Goal: Information Seeking & Learning: Check status

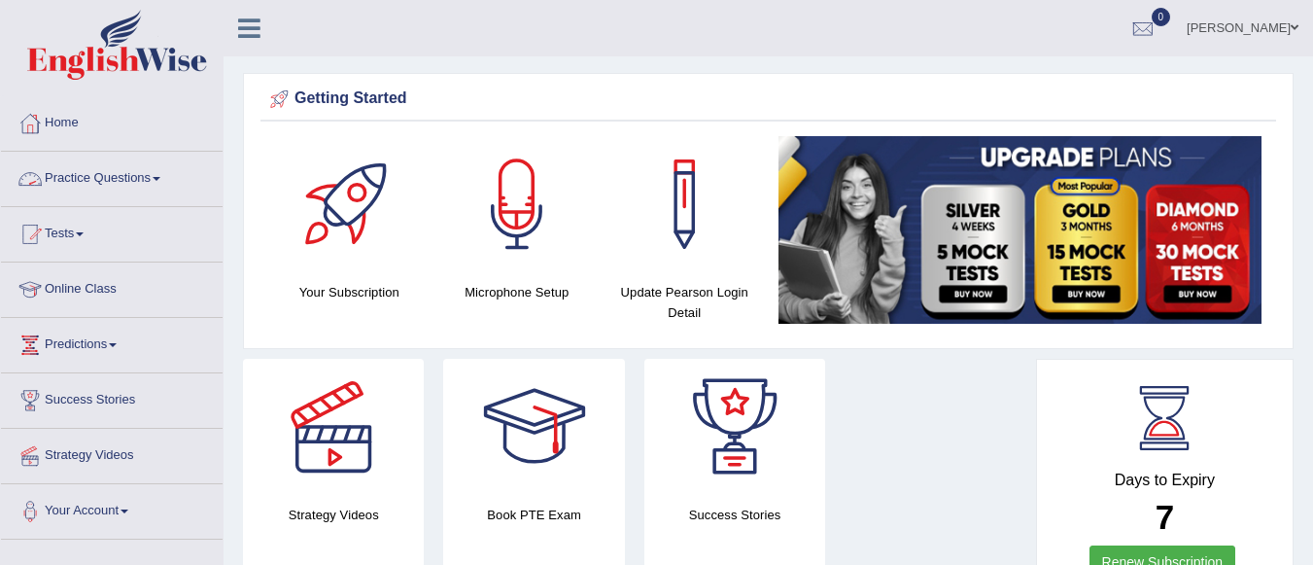
click at [154, 171] on link "Practice Questions" at bounding box center [112, 176] width 222 height 49
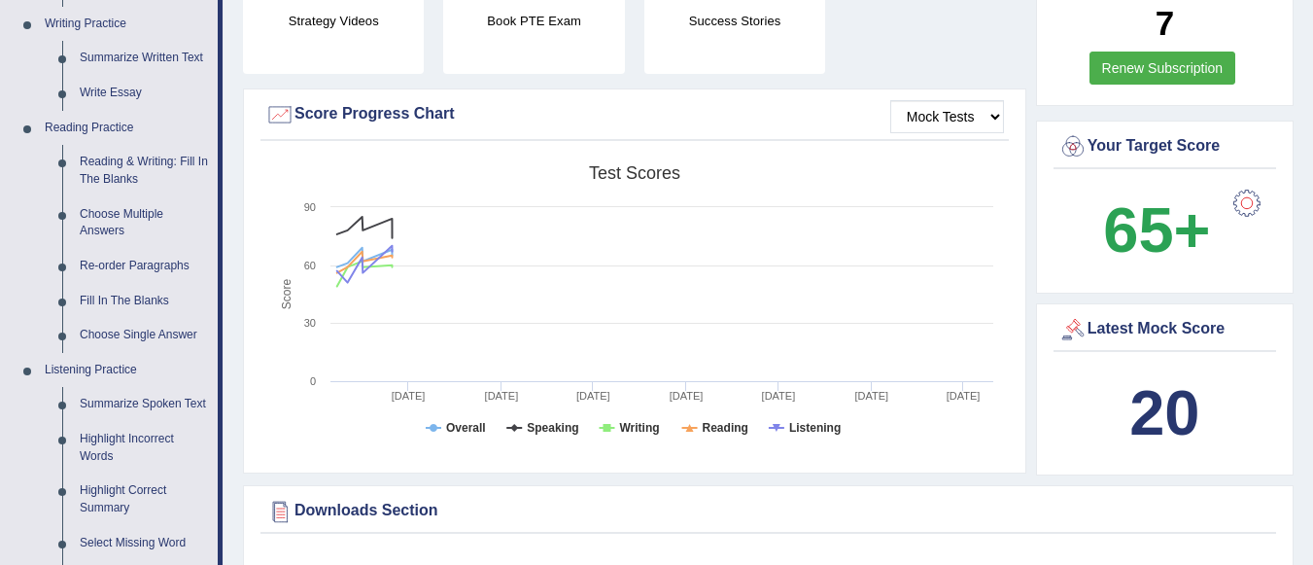
scroll to position [987, 0]
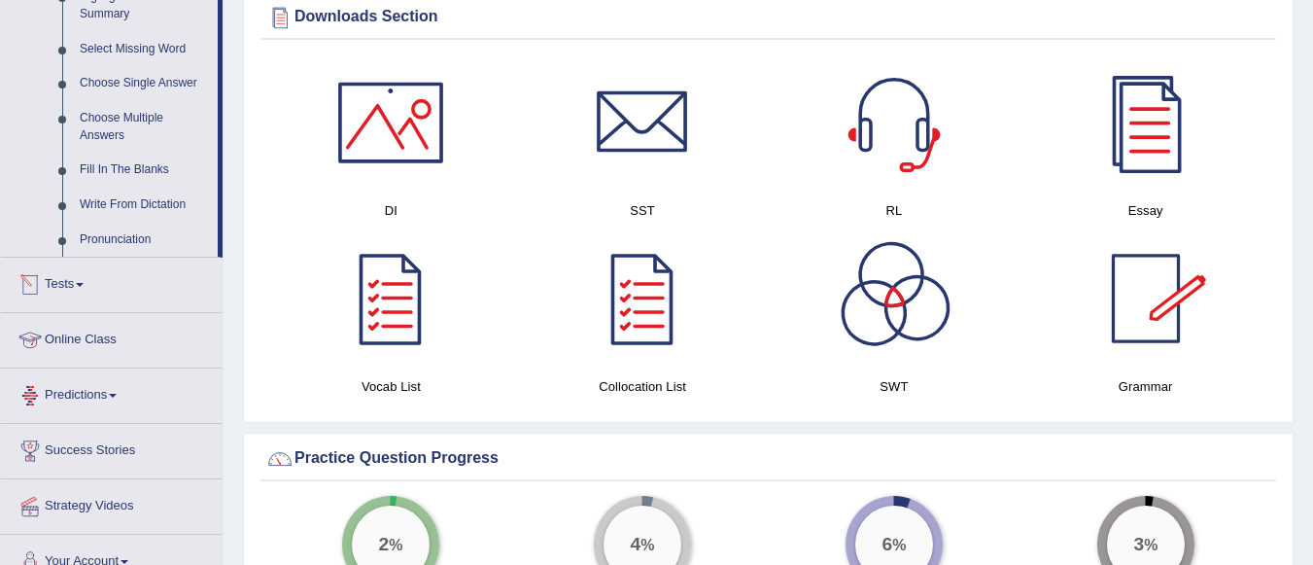
click at [83, 280] on link "Tests" at bounding box center [112, 282] width 222 height 49
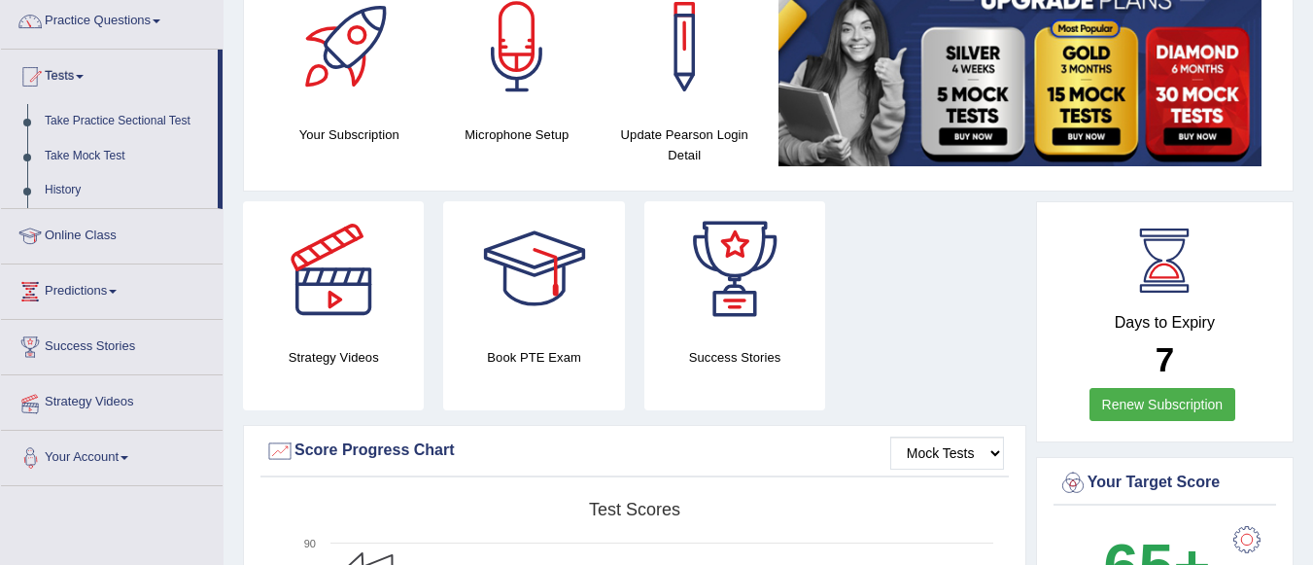
scroll to position [147, 0]
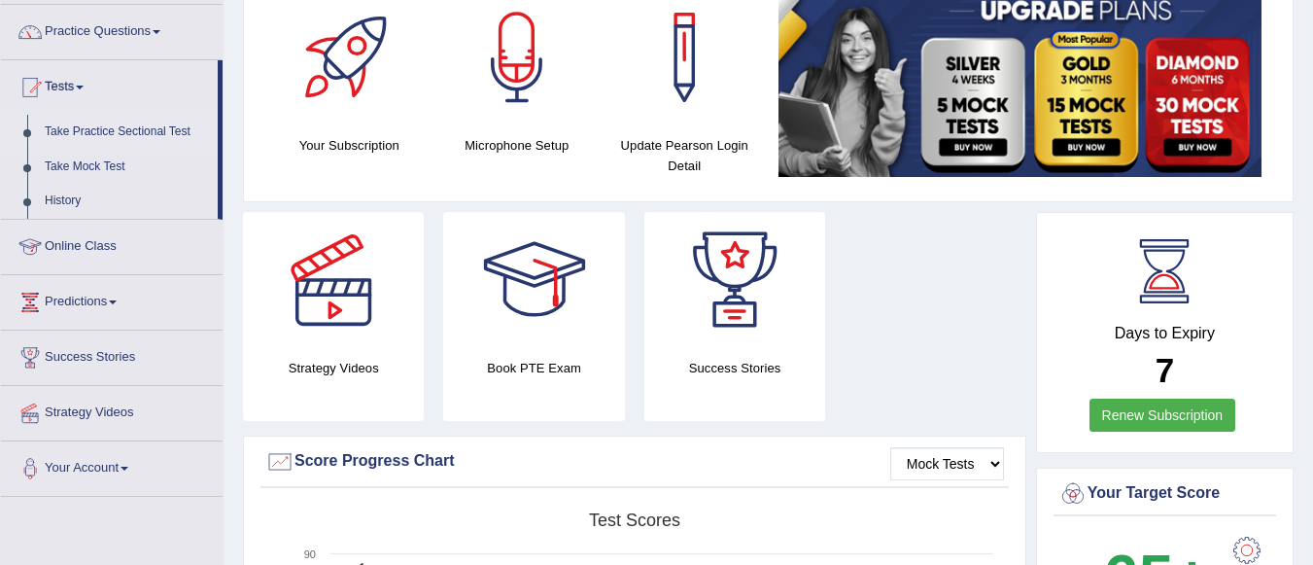
click at [160, 126] on link "Take Practice Sectional Test" at bounding box center [127, 132] width 182 height 35
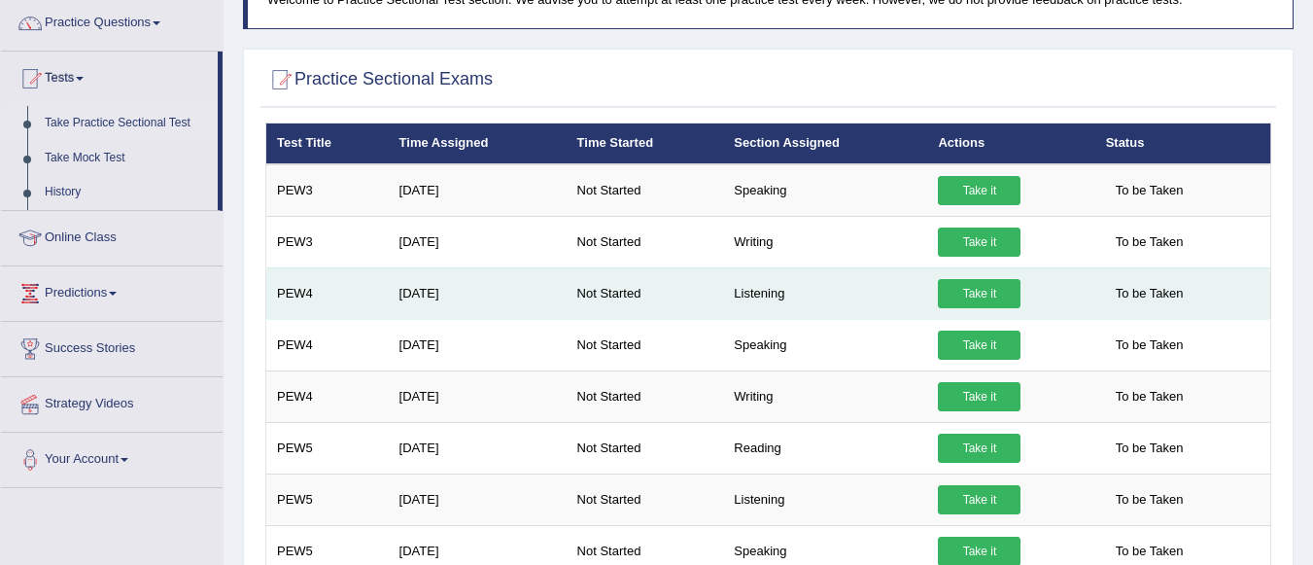
click at [993, 288] on link "Take it" at bounding box center [979, 293] width 83 height 29
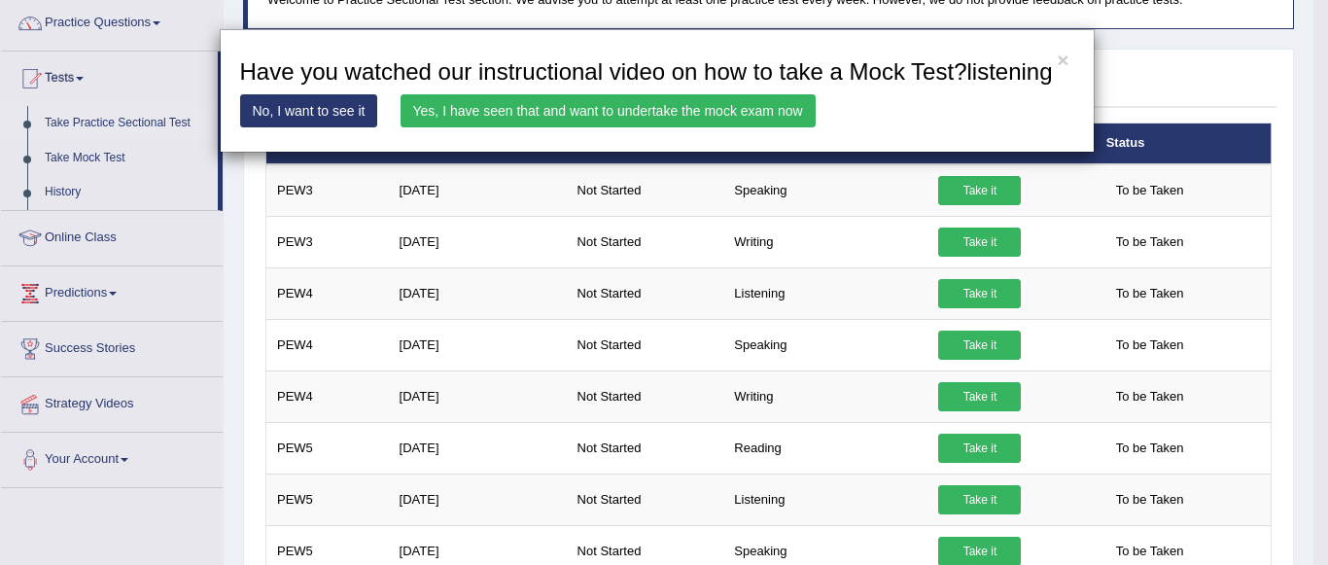
click at [707, 113] on link "Yes, I have seen that and want to undertake the mock exam now" at bounding box center [607, 110] width 415 height 33
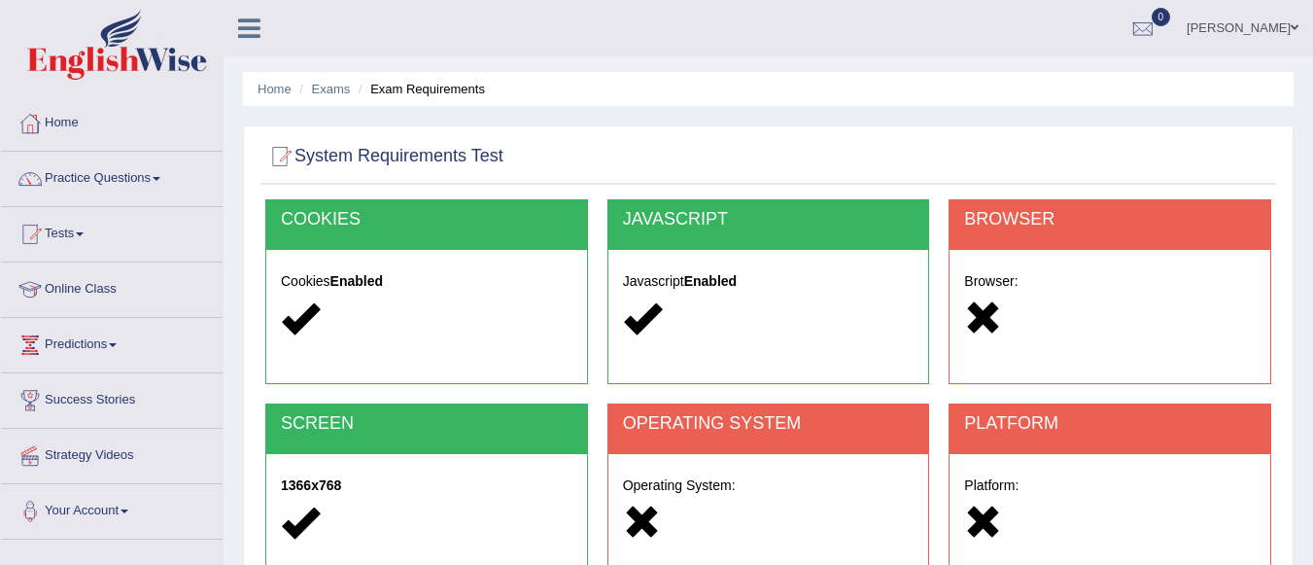
scroll to position [456, 0]
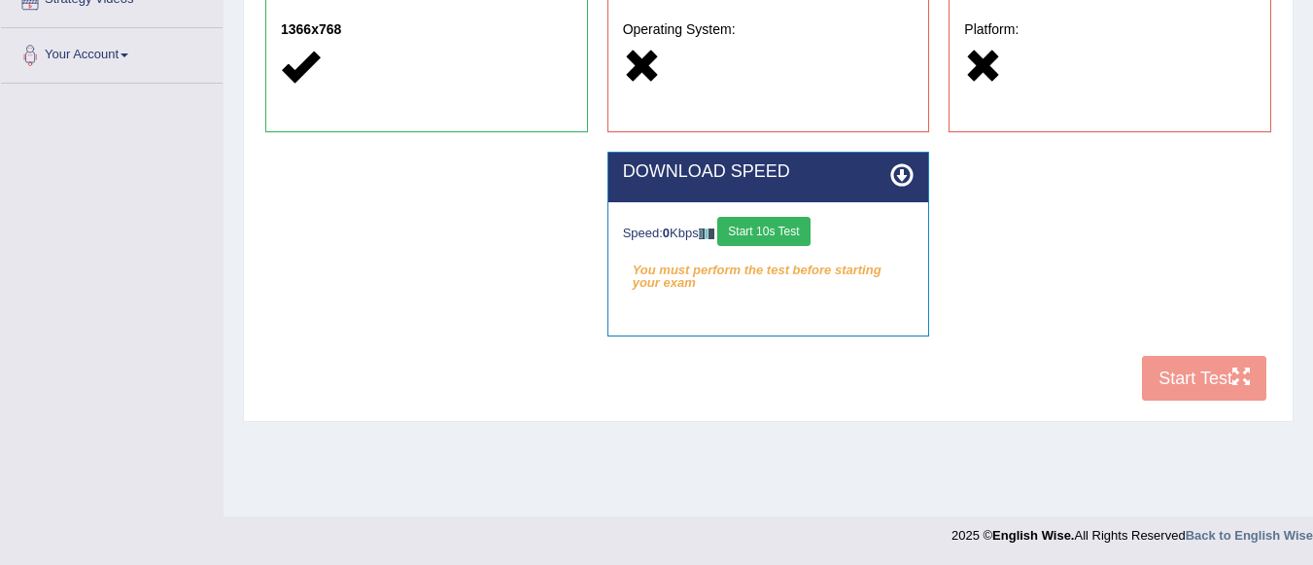
click at [796, 236] on button "Start 10s Test" at bounding box center [763, 231] width 92 height 29
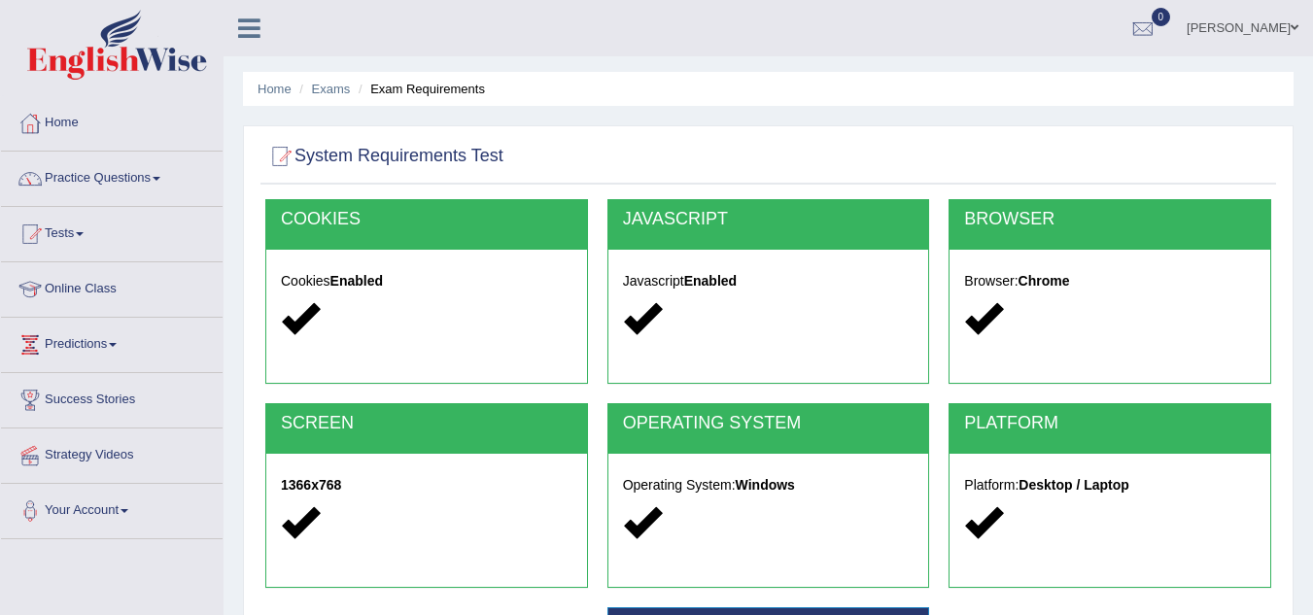
scroll to position [405, 0]
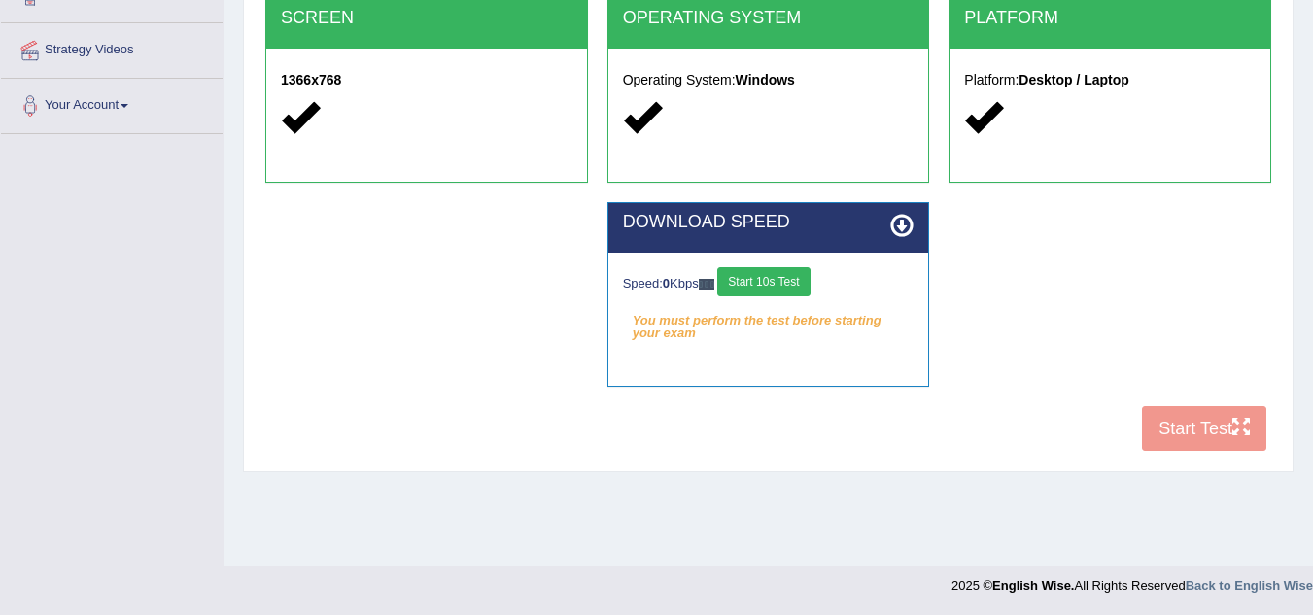
click at [1190, 432] on div "COOKIES Cookies Enabled JAVASCRIPT Javascript Enabled BROWSER Browser: Chrome S…" at bounding box center [768, 128] width 1016 height 668
click at [767, 268] on button "Start 10s Test" at bounding box center [763, 281] width 92 height 29
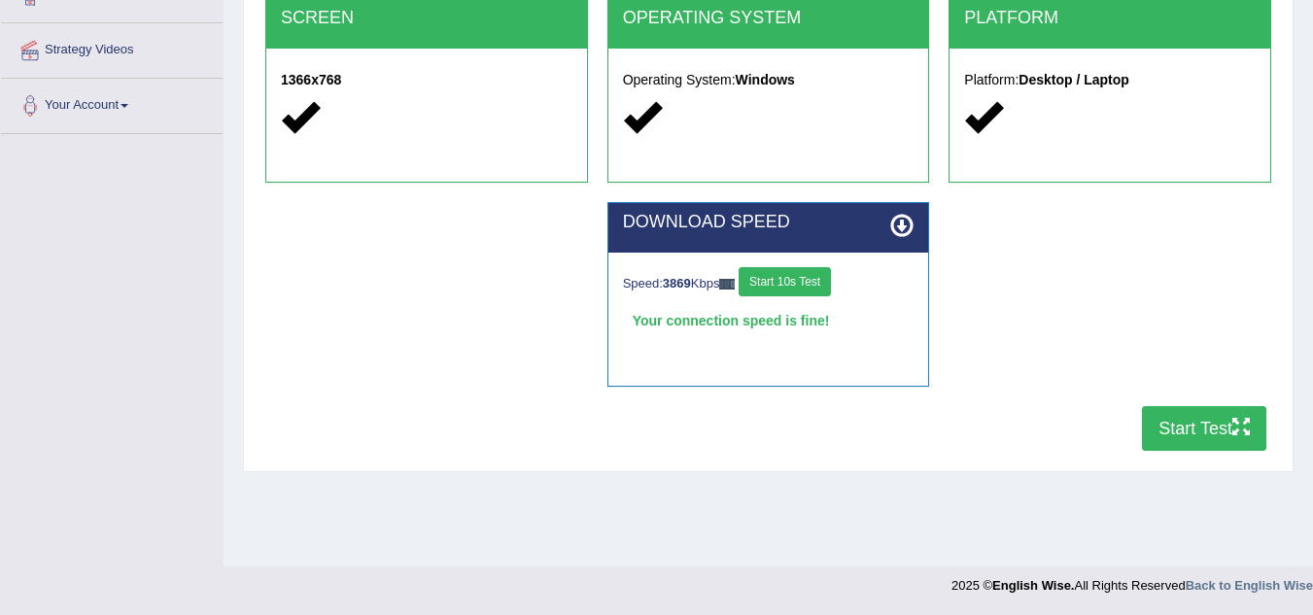
click at [1058, 214] on div "DOWNLOAD SPEED Speed: 3869 Kbps Start 10s Test Your connection speed is fine! S…" at bounding box center [768, 304] width 1025 height 204
click at [1282, 237] on div "System Requirements Test COOKIES Cookies Enabled JAVASCRIPT Javascript Enabled …" at bounding box center [768, 96] width 1051 height 752
click at [1211, 417] on button "Start Test" at bounding box center [1204, 428] width 124 height 45
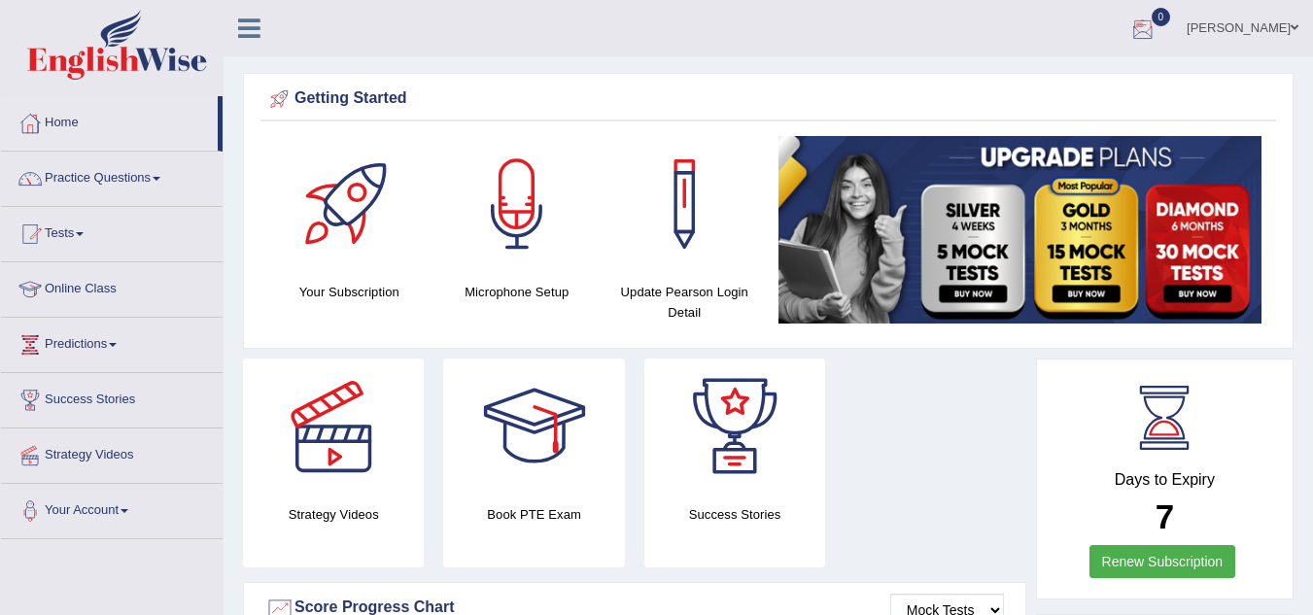
click at [1158, 22] on div at bounding box center [1142, 29] width 29 height 29
click at [1151, 73] on div "See All Alerts" at bounding box center [1026, 82] width 259 height 20
click at [1171, 20] on span "0" at bounding box center [1161, 17] width 19 height 18
click at [1152, 78] on div "See All Alerts" at bounding box center [1026, 82] width 259 height 20
click at [76, 230] on link "Tests" at bounding box center [112, 231] width 222 height 49
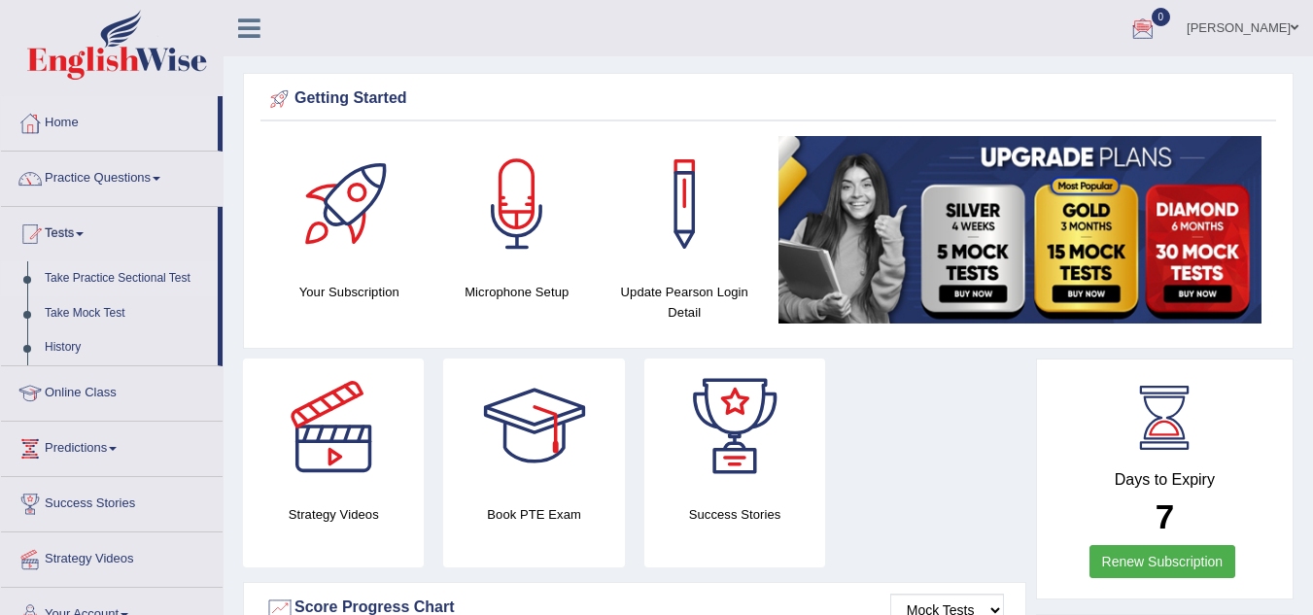
click at [99, 270] on link "Take Practice Sectional Test" at bounding box center [127, 278] width 182 height 35
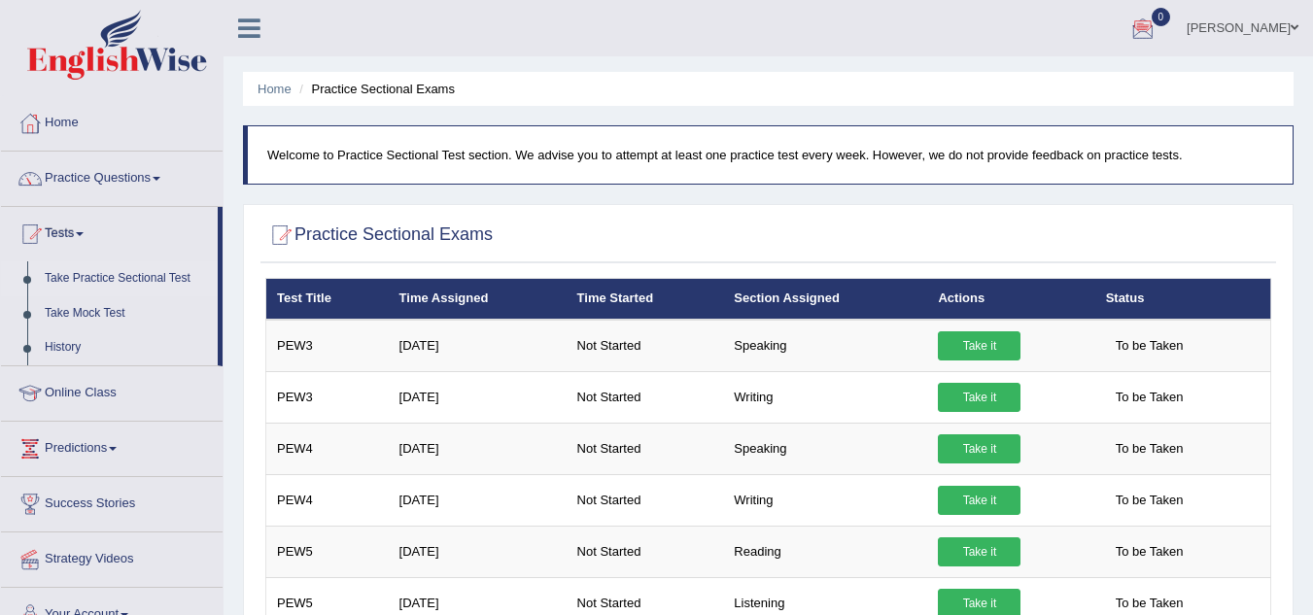
click at [1158, 24] on div at bounding box center [1142, 29] width 29 height 29
click at [1076, 86] on icon at bounding box center [1072, 81] width 8 height 15
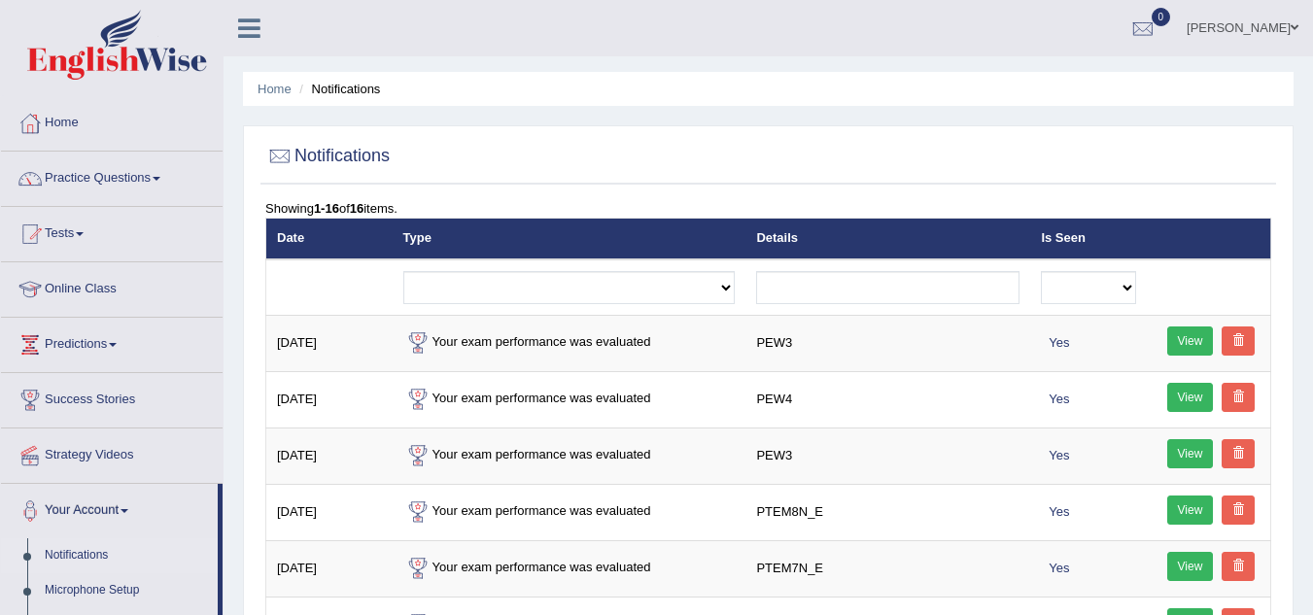
click at [1171, 14] on span "0" at bounding box center [1161, 17] width 19 height 18
click at [1156, 85] on div "See All Alerts" at bounding box center [1026, 82] width 259 height 20
click at [1158, 27] on div at bounding box center [1142, 29] width 29 height 29
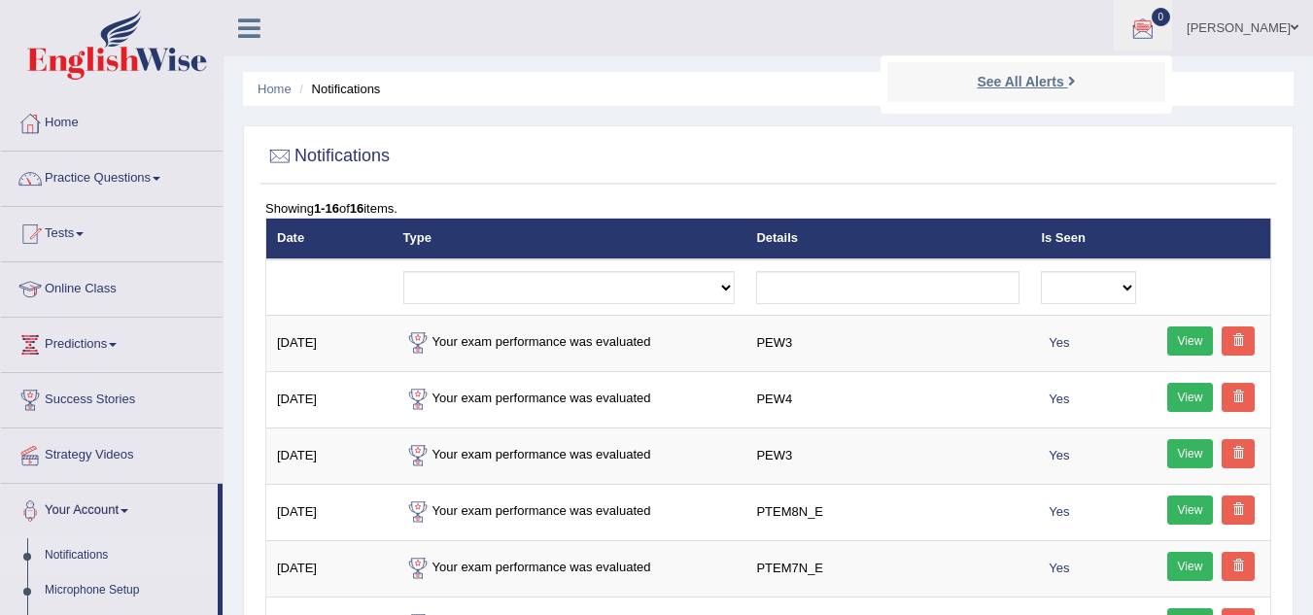
click at [1063, 86] on strong "See All Alerts" at bounding box center [1020, 82] width 86 height 16
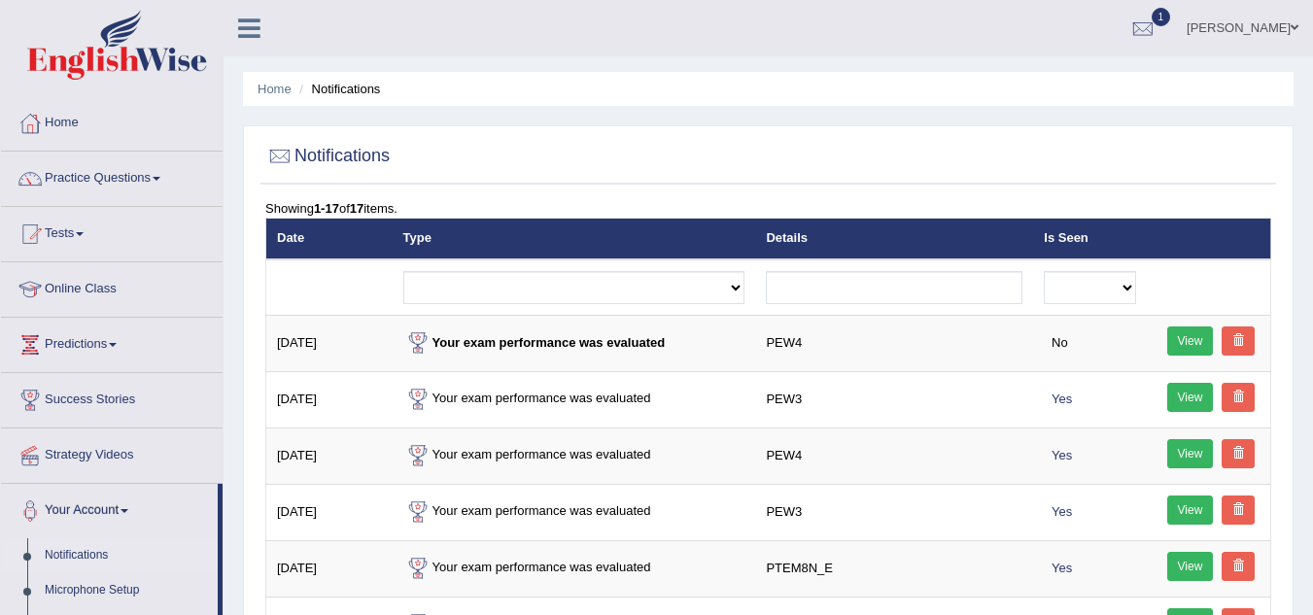
click at [1171, 18] on span "1" at bounding box center [1161, 17] width 19 height 18
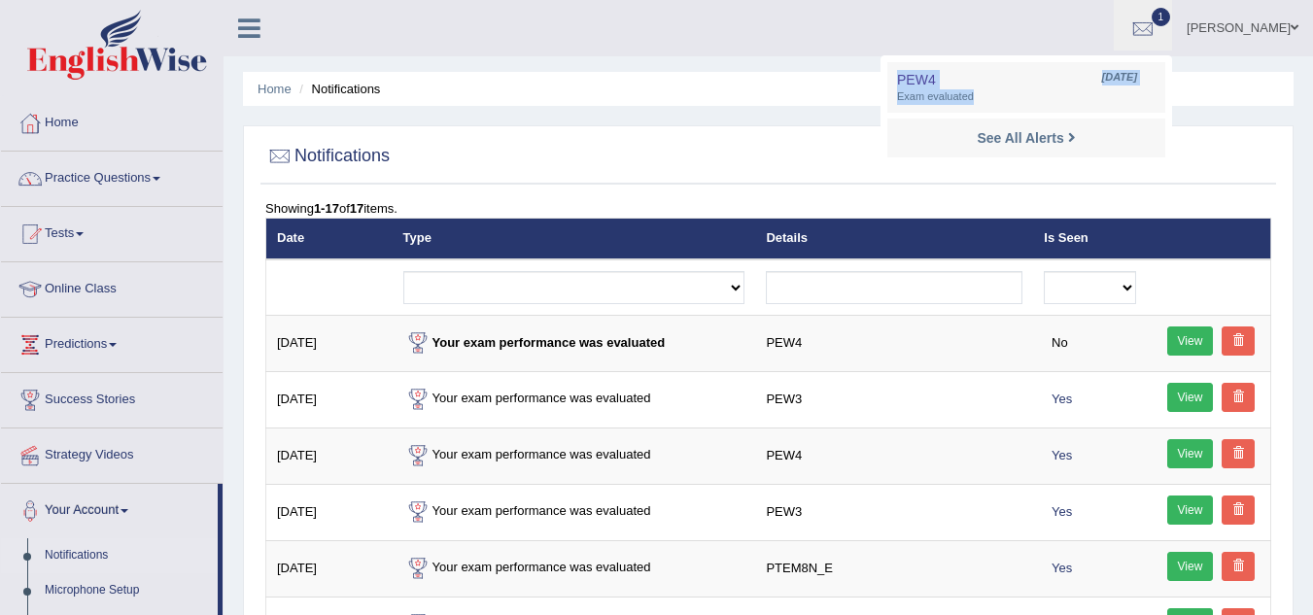
click at [1172, 55] on ul "PEW4 Aug 29, 2025 Exam evaluated See All Alerts" at bounding box center [1027, 112] width 292 height 114
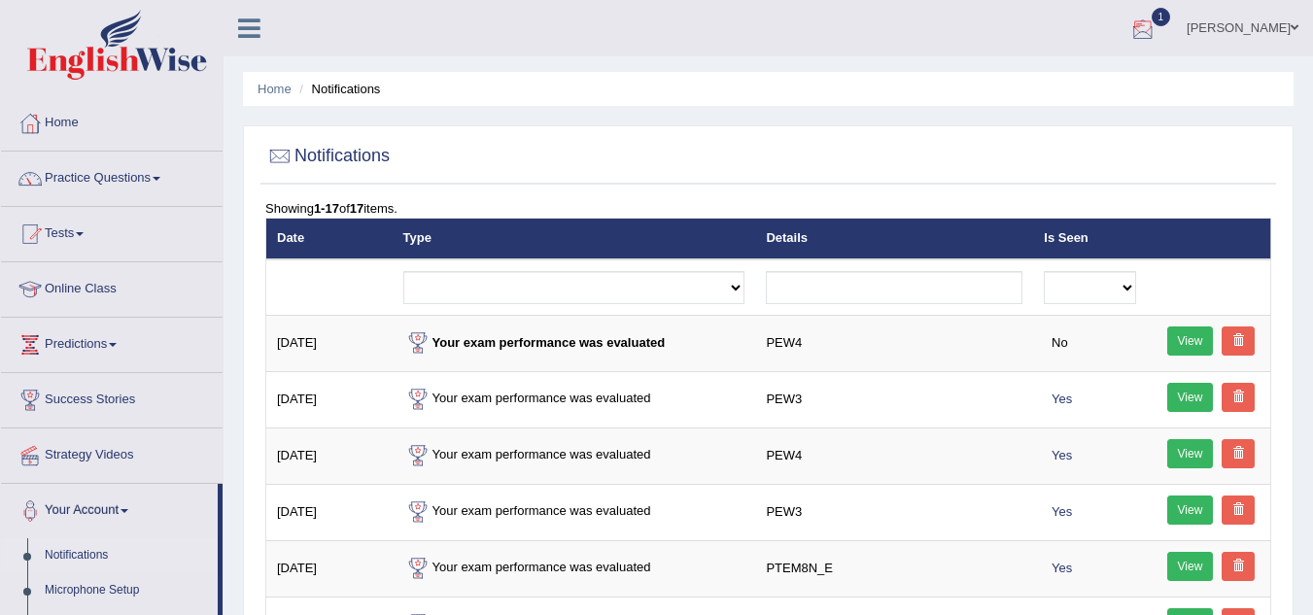
click at [1158, 17] on div at bounding box center [1142, 29] width 29 height 29
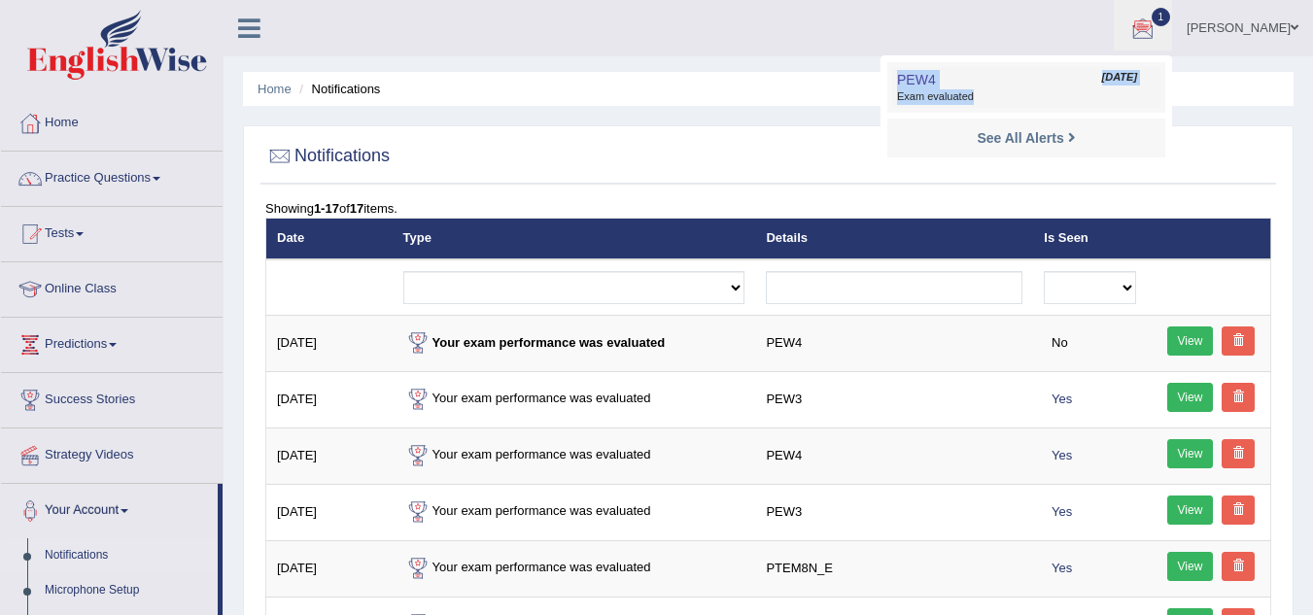
click at [1172, 55] on ul "PEW4 Aug 29, 2025 Exam evaluated See All Alerts" at bounding box center [1027, 112] width 292 height 114
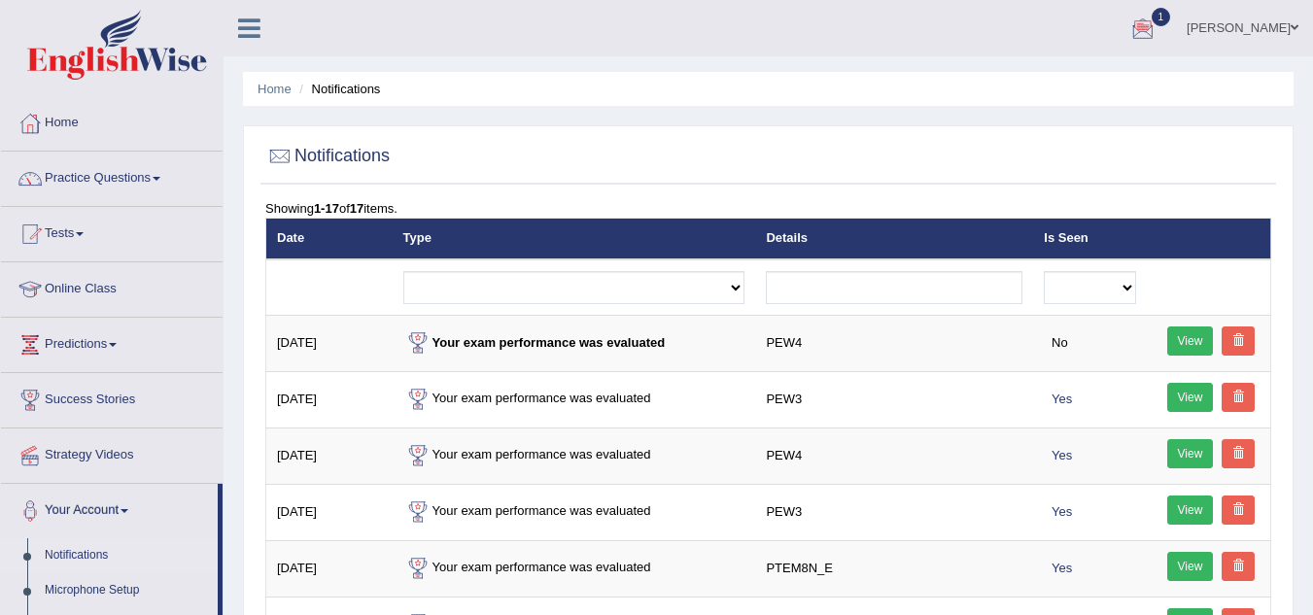
click at [1171, 15] on span "1" at bounding box center [1161, 17] width 19 height 18
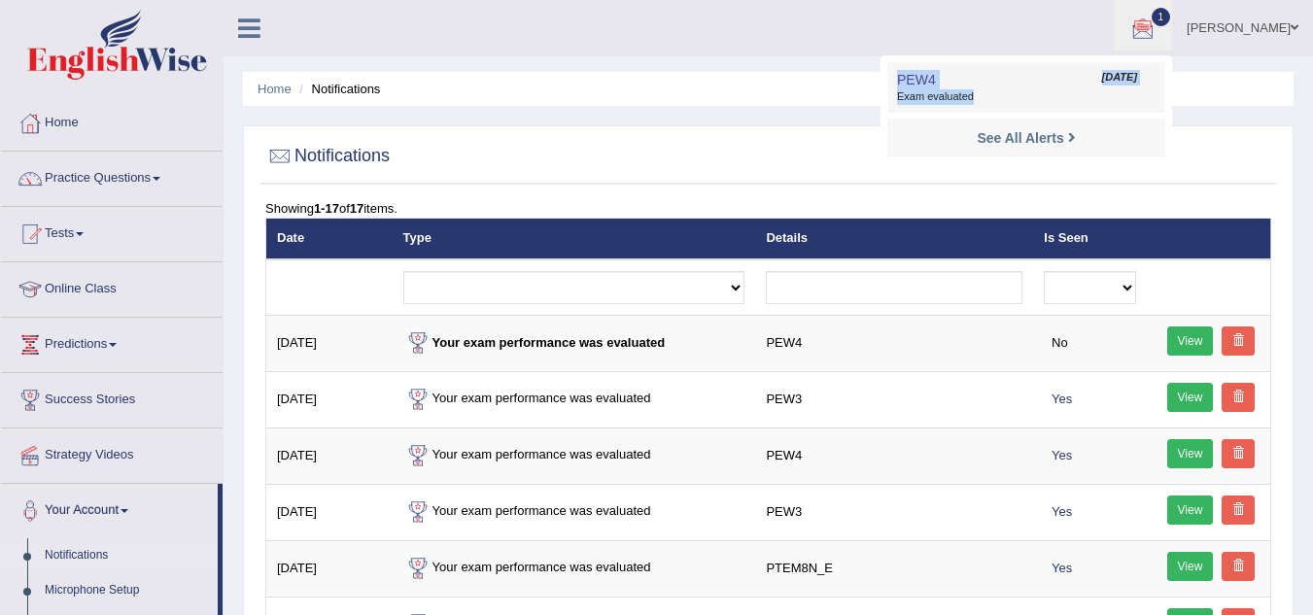
click at [1137, 76] on span "[DATE]" at bounding box center [1119, 78] width 35 height 16
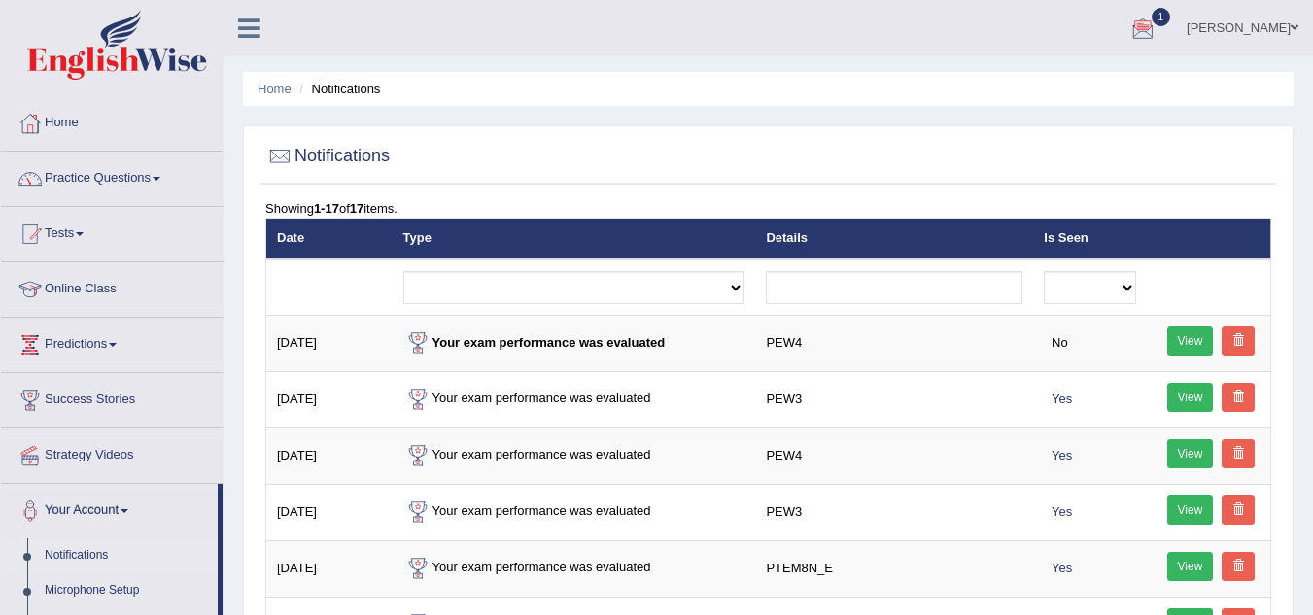
click at [1174, 76] on ul "Home Notifications" at bounding box center [768, 89] width 1051 height 34
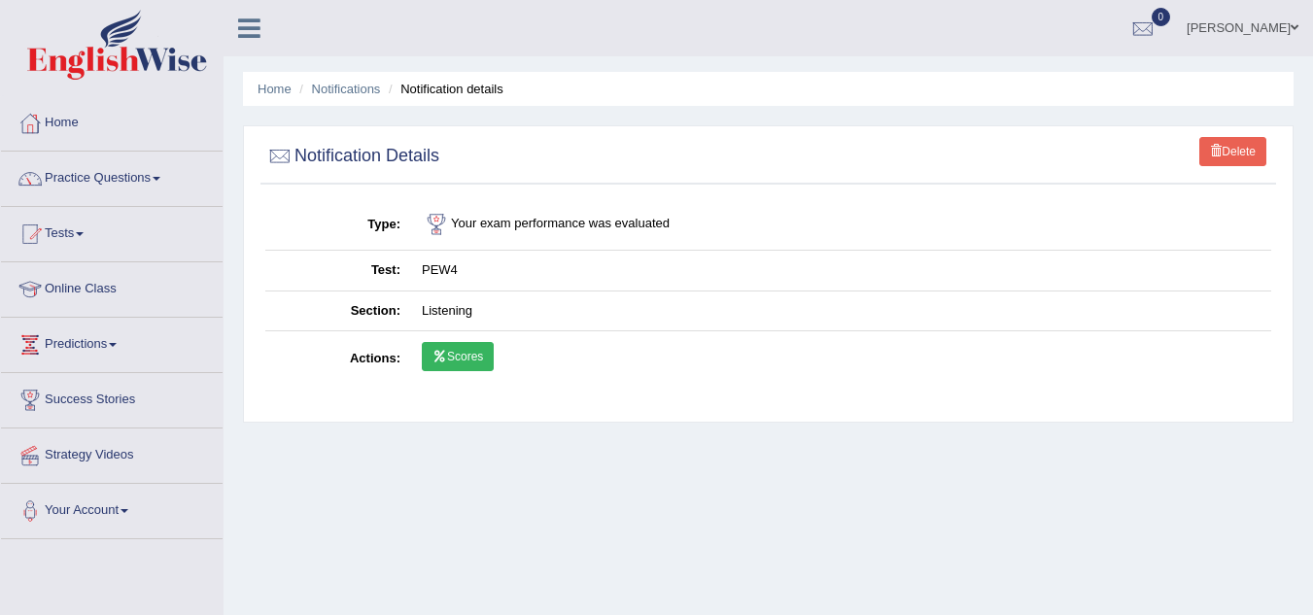
click at [465, 359] on link "Scores" at bounding box center [458, 356] width 72 height 29
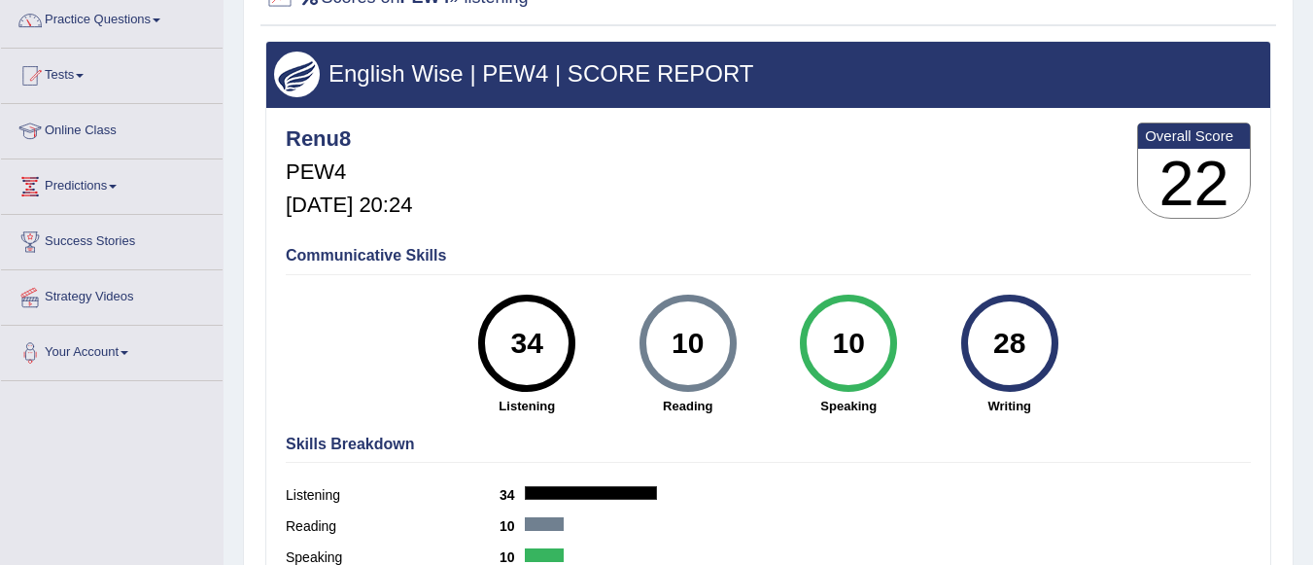
scroll to position [28, 0]
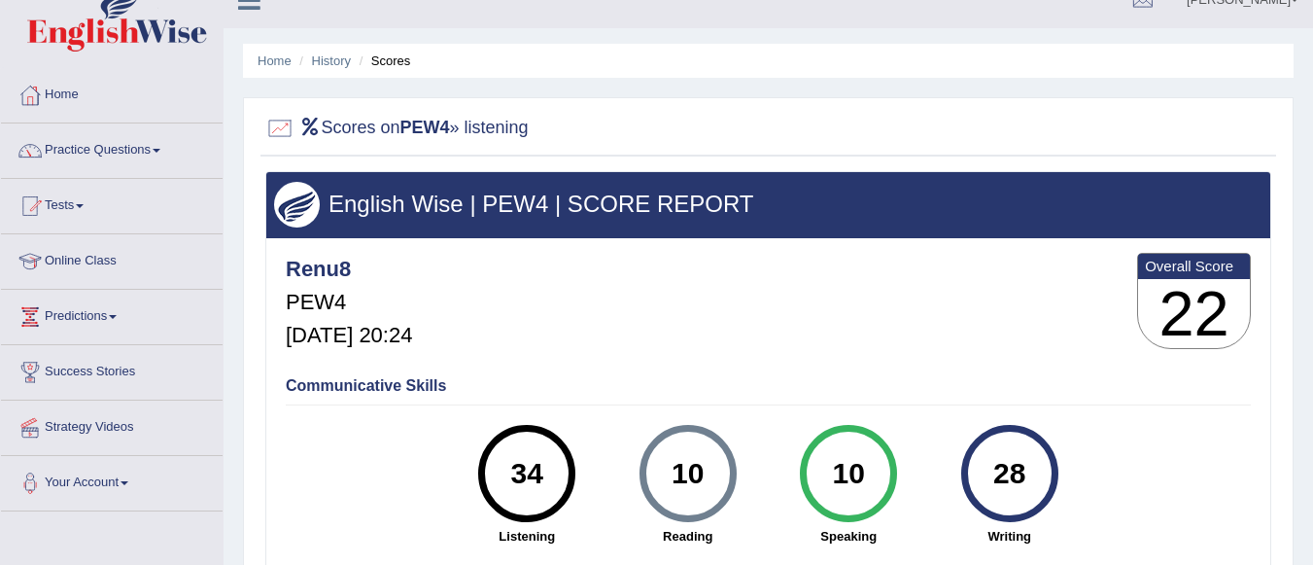
click at [393, 67] on li "Scores" at bounding box center [383, 61] width 56 height 18
click at [331, 59] on link "History" at bounding box center [331, 60] width 39 height 15
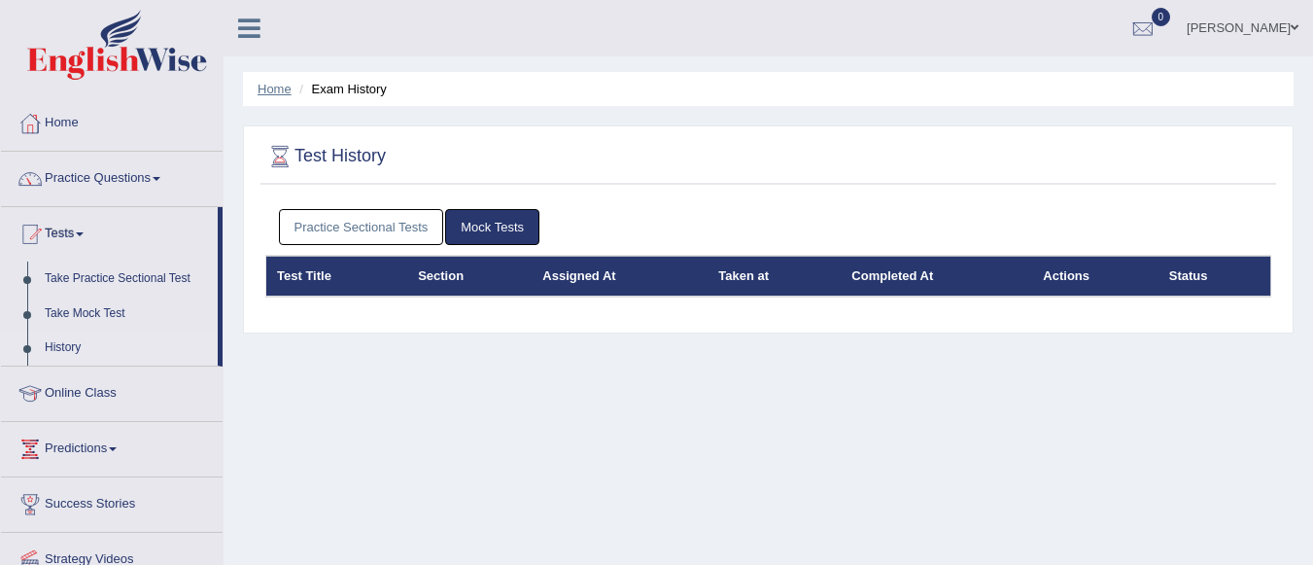
click at [279, 89] on link "Home" at bounding box center [275, 89] width 34 height 15
